Goal: Task Accomplishment & Management: Complete application form

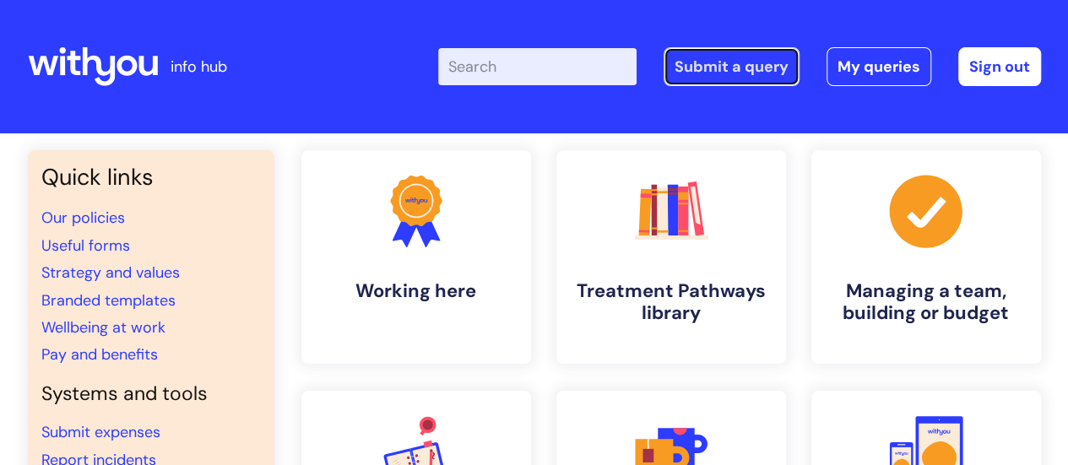
click at [708, 70] on link "Submit a query" at bounding box center [732, 66] width 136 height 39
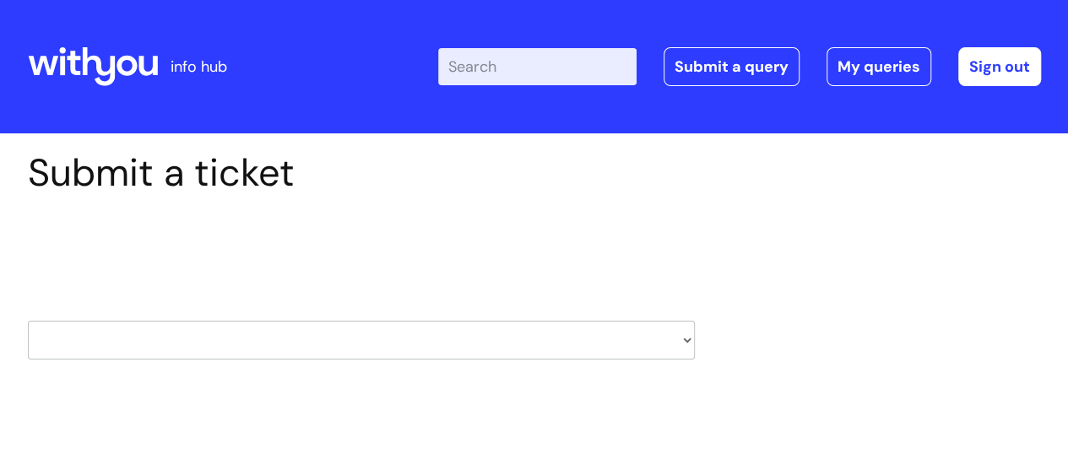
click at [689, 343] on select "HR / People IT and Support Clinical Drug Alerts Finance Accounts Data Support T…" at bounding box center [361, 340] width 667 height 39
select select "it_and_support"
click at [28, 321] on select "HR / People IT and Support Clinical Drug Alerts Finance Accounts Data Support T…" at bounding box center [361, 340] width 667 height 39
select select "80004157224"
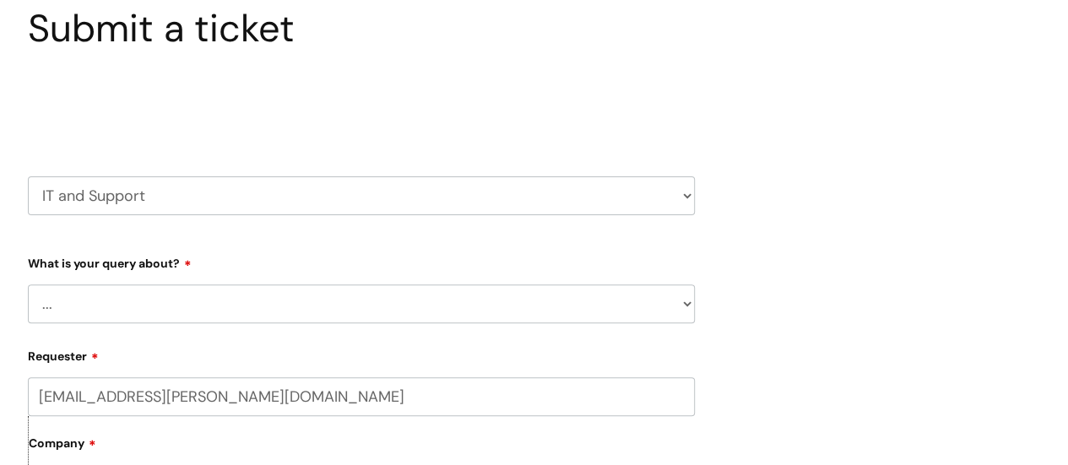
scroll to position [146, 0]
click at [680, 296] on select "... Mobile Phone Reset & MFA Accounts, Starters and Leavers IT Hardware issue I…" at bounding box center [361, 302] width 667 height 39
select select "Something Else"
click at [28, 283] on select "... Mobile Phone Reset & MFA Accounts, Starters and Leavers IT Hardware issue I…" at bounding box center [361, 302] width 667 height 39
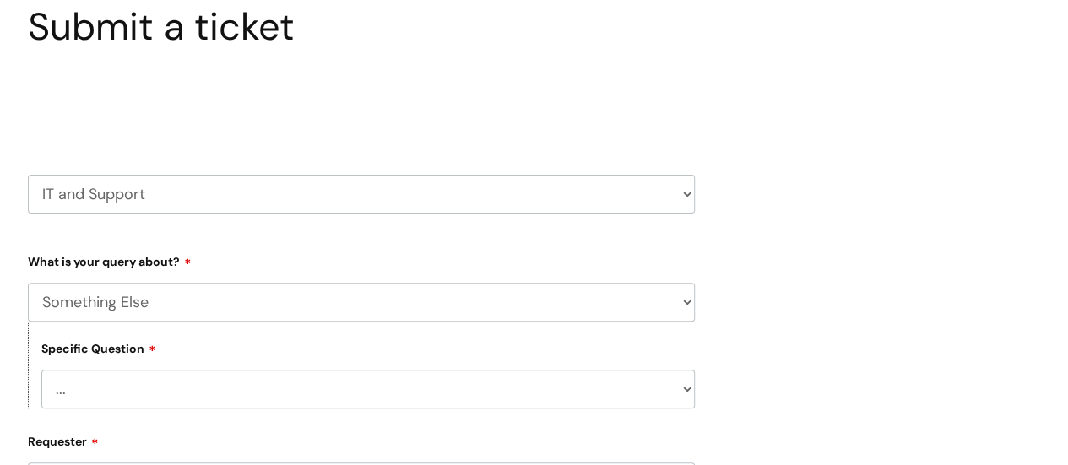
click at [682, 381] on select "... My problem is not listed" at bounding box center [368, 389] width 654 height 39
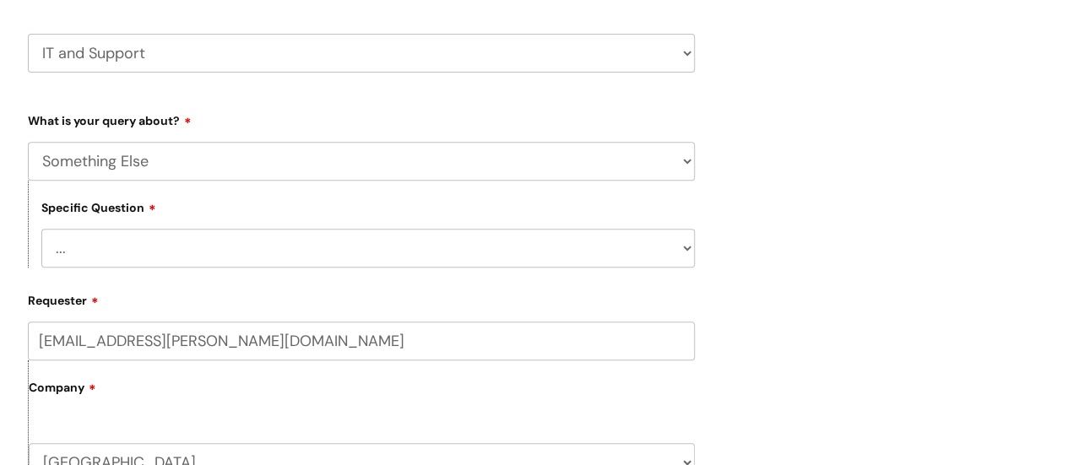
scroll to position [290, 0]
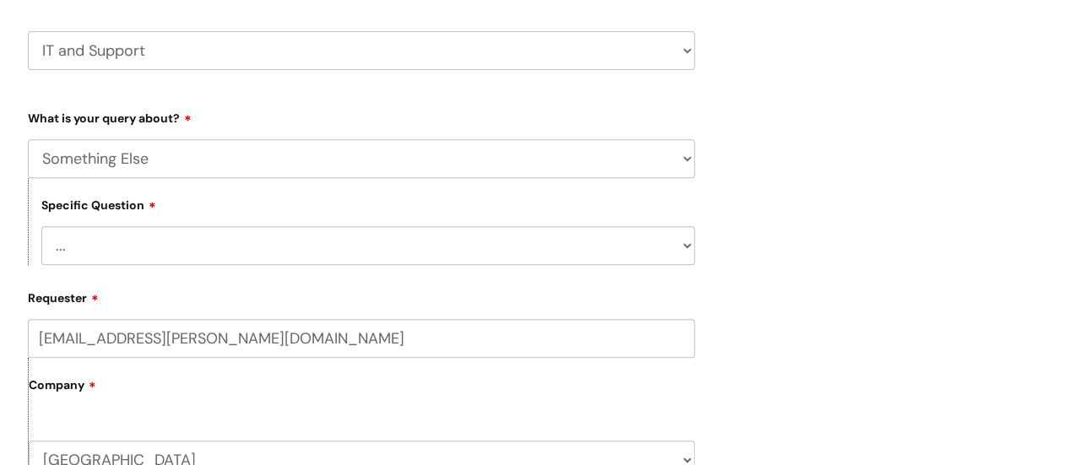
click at [690, 252] on select "... My problem is not listed" at bounding box center [368, 245] width 654 height 39
select select "My problem is not listed"
click at [41, 226] on select "... My problem is not listed" at bounding box center [368, 245] width 654 height 39
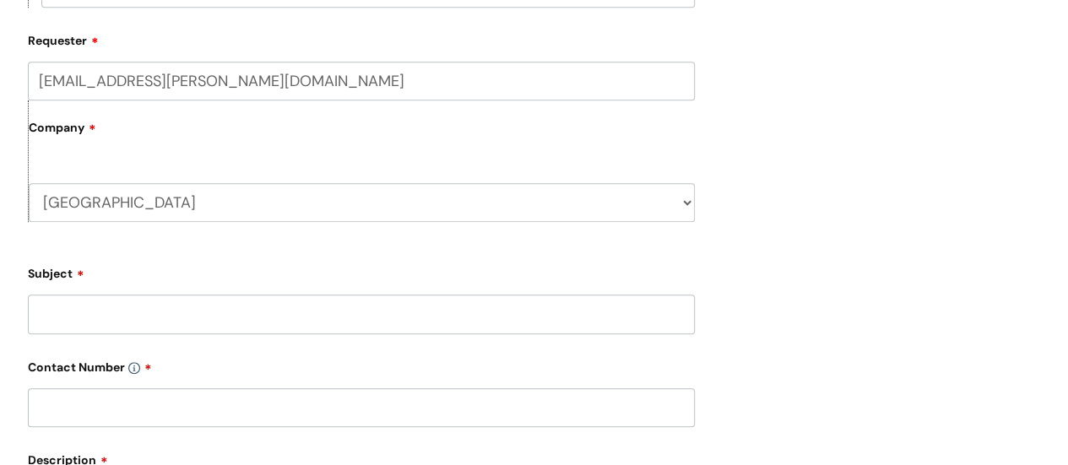
scroll to position [595, 0]
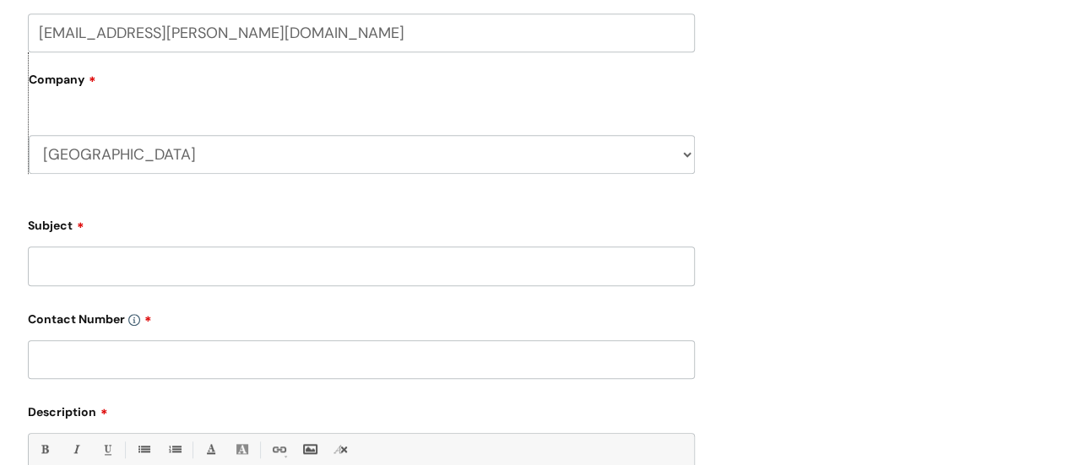
click at [653, 273] on input "Subject" at bounding box center [361, 266] width 667 height 39
type input "NHS Email"
click at [625, 357] on input "text" at bounding box center [361, 359] width 667 height 39
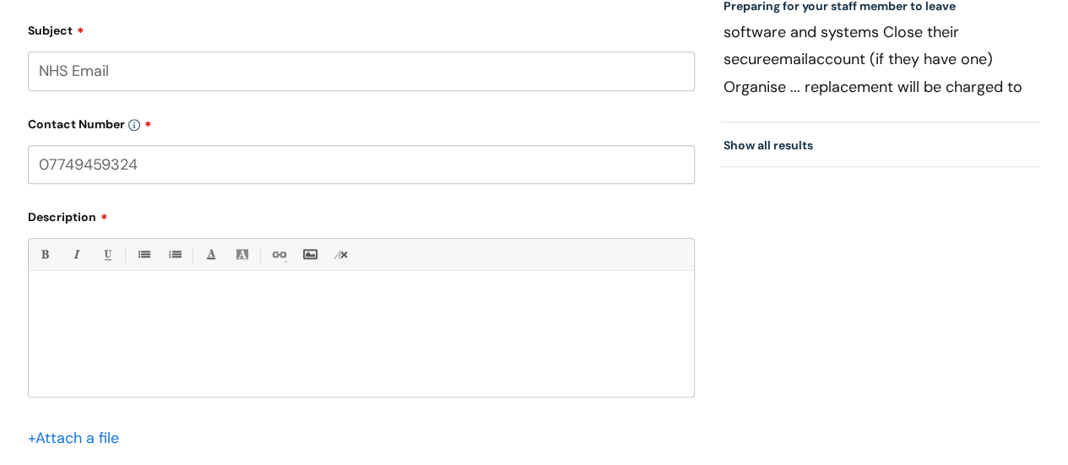
scroll to position [791, 0]
type input "07749459324"
click at [592, 368] on div at bounding box center [361, 337] width 665 height 117
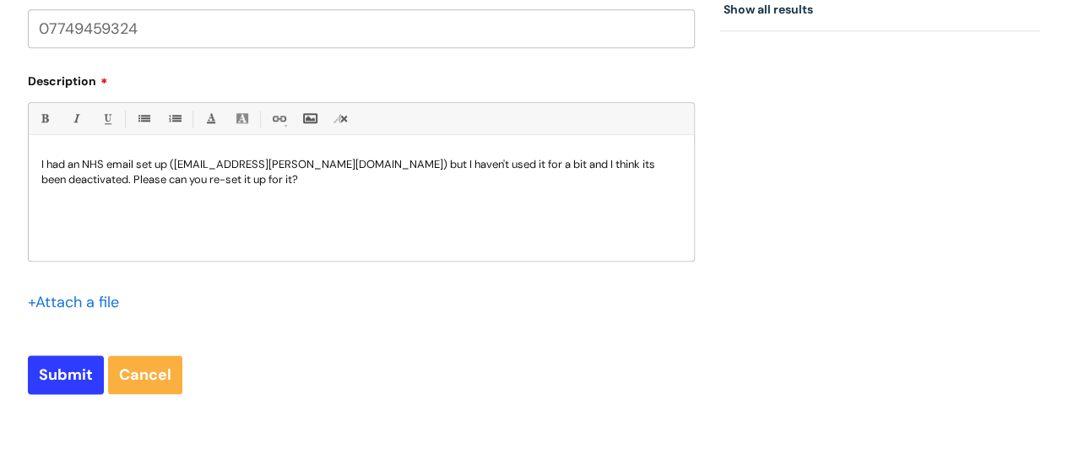
scroll to position [941, 0]
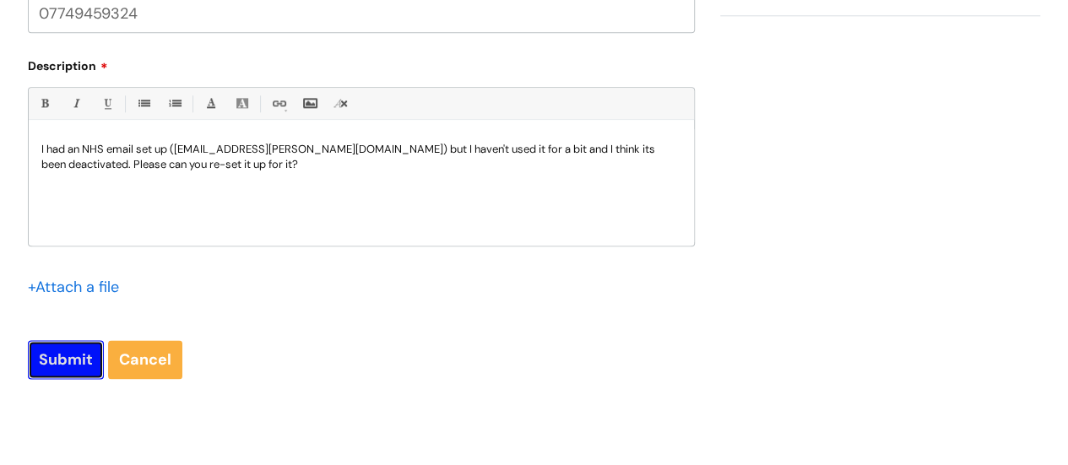
click at [56, 366] on input "Submit" at bounding box center [66, 359] width 76 height 39
type input "Please Wait..."
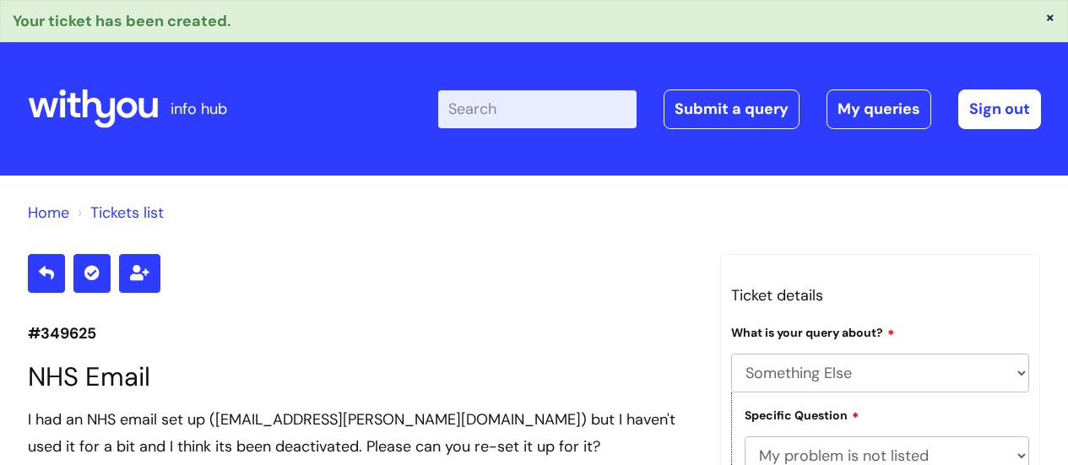
select select "Something Else"
select select "My problem is not listed"
